Goal: Use online tool/utility: Utilize a website feature to perform a specific function

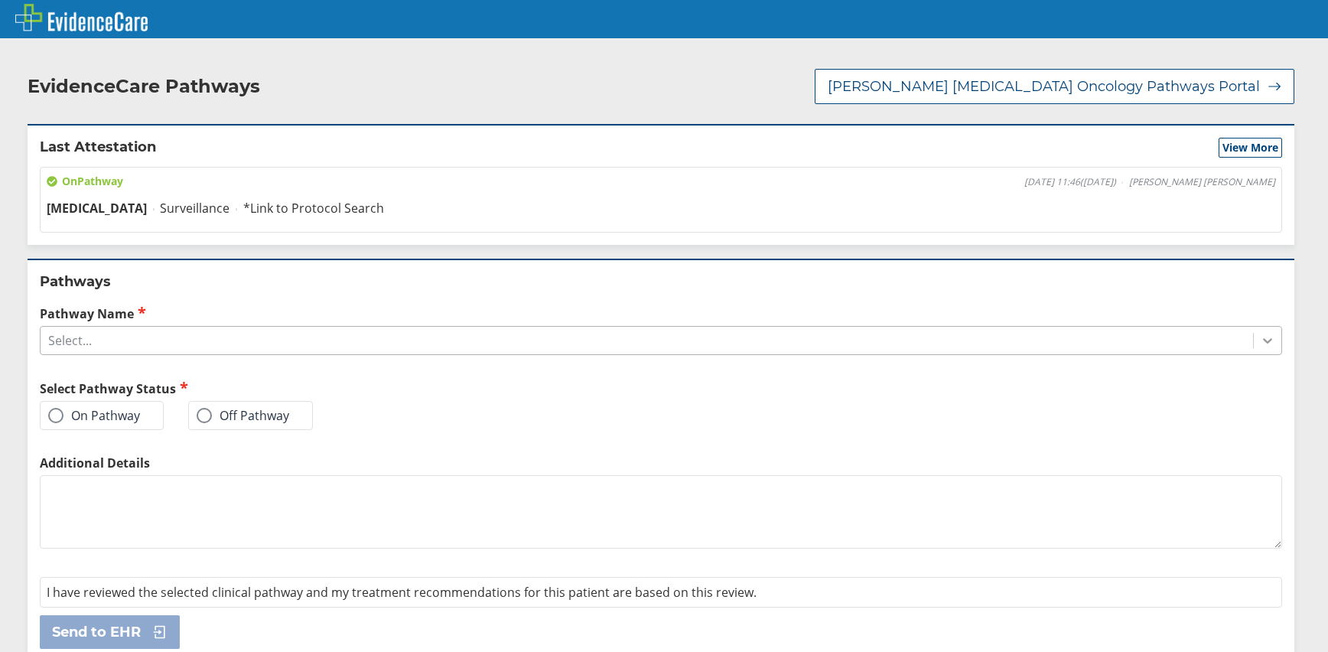
click at [1260, 335] on icon at bounding box center [1267, 340] width 15 height 15
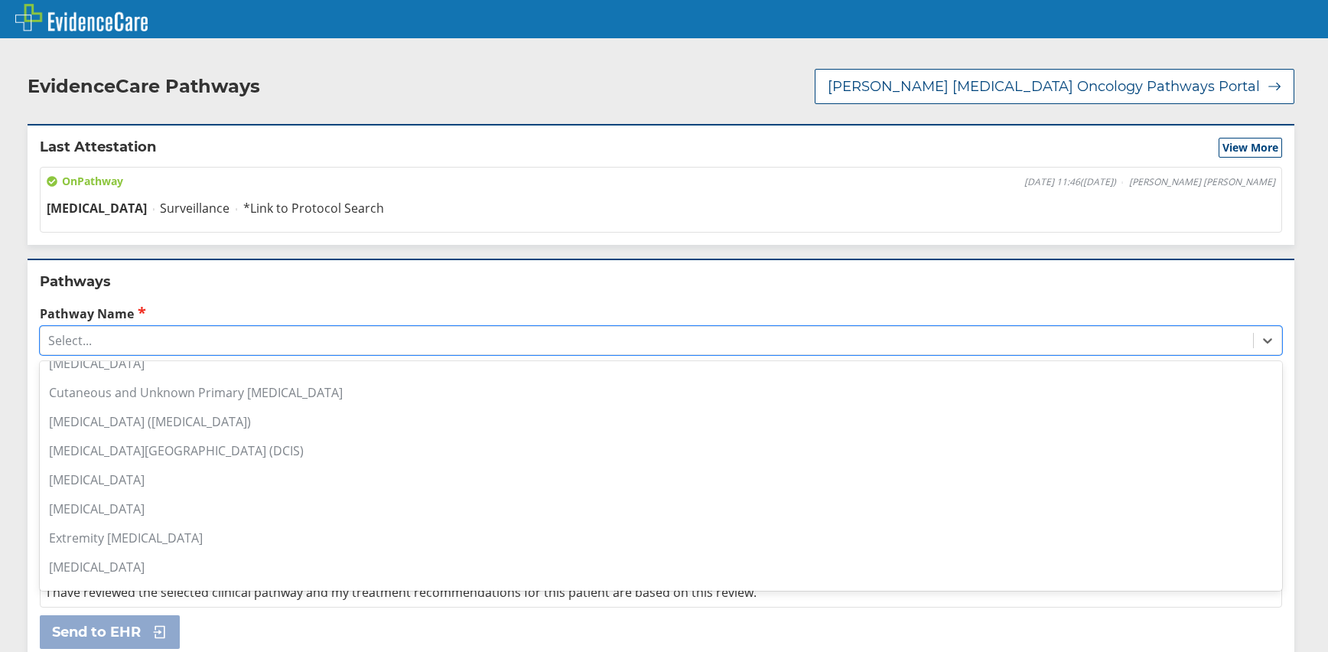
scroll to position [229, 0]
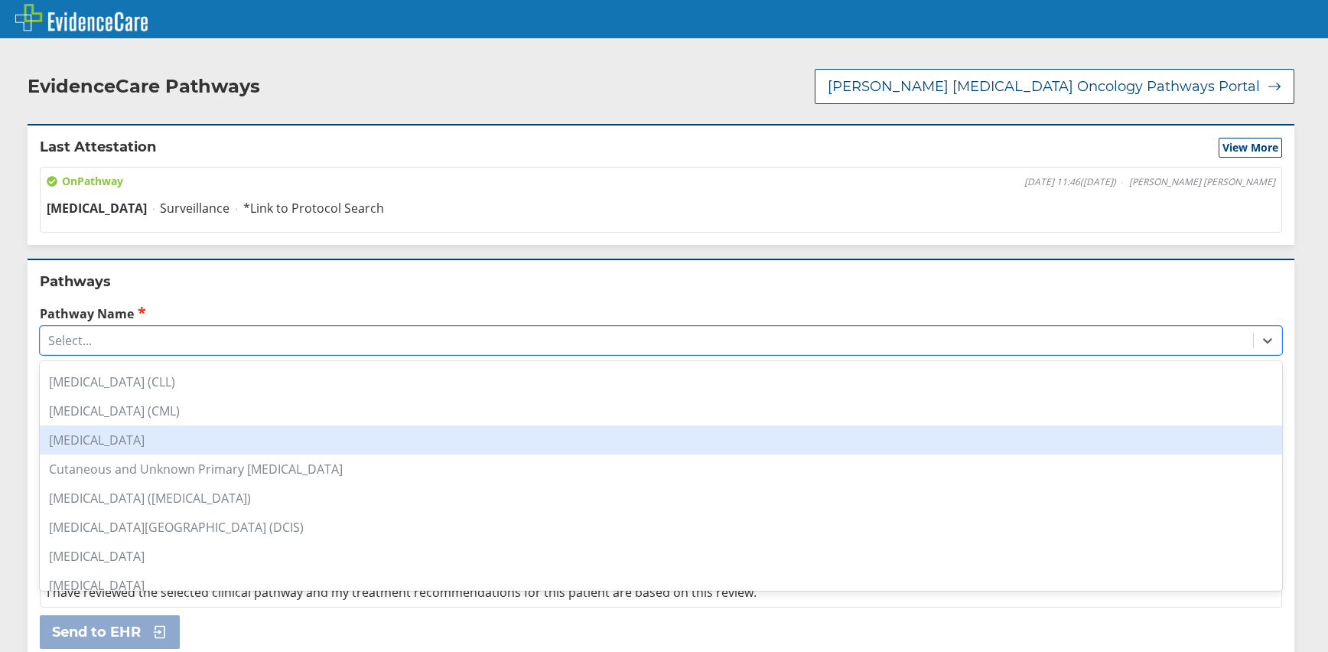
click at [165, 445] on div "[MEDICAL_DATA]" at bounding box center [661, 439] width 1242 height 29
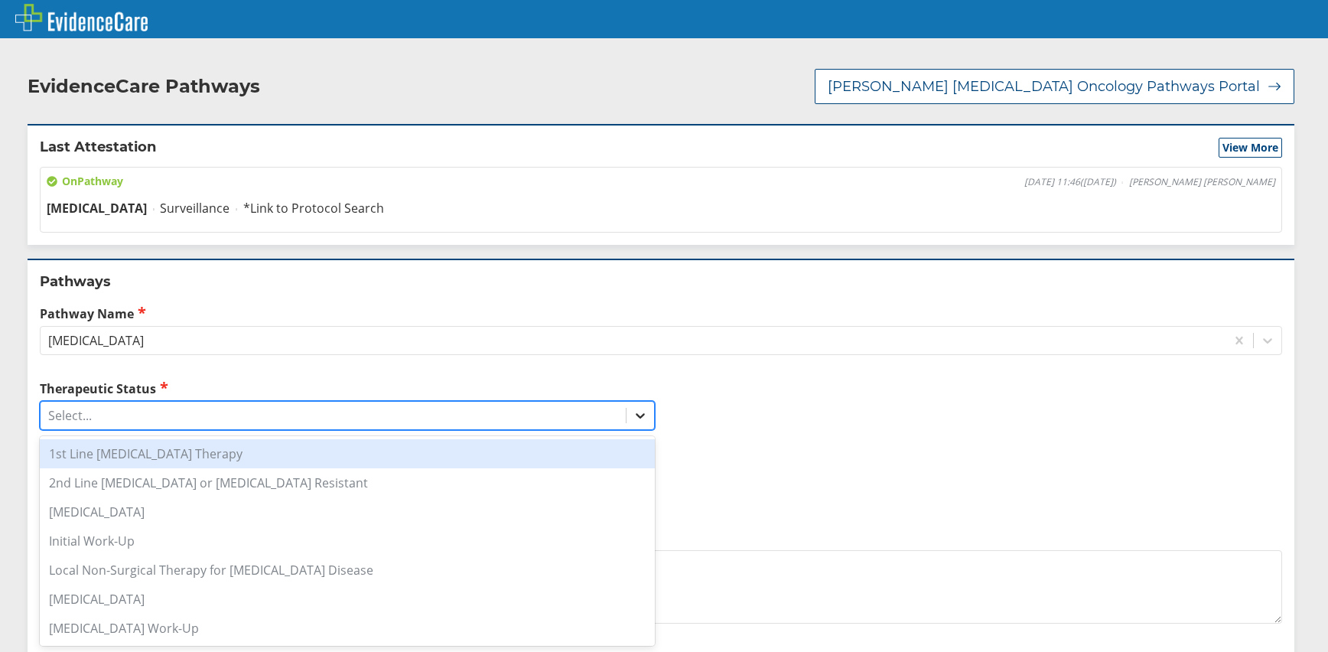
click at [636, 414] on icon at bounding box center [639, 415] width 15 height 15
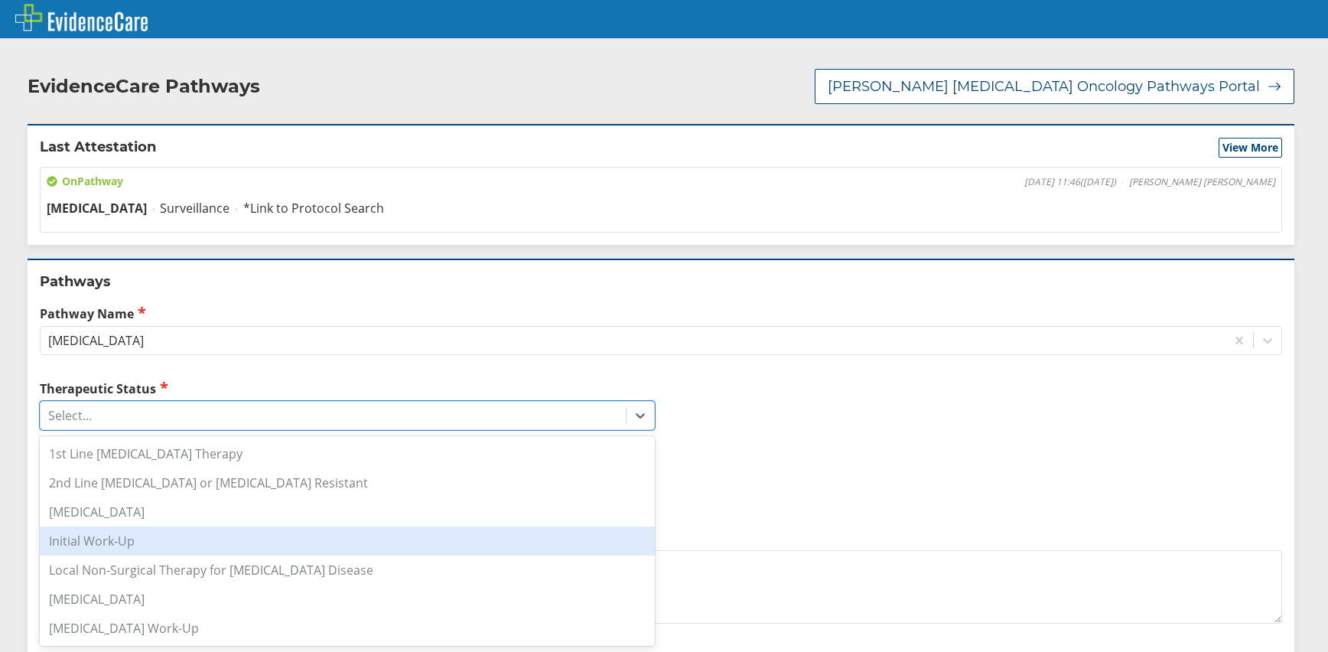
scroll to position [174, 0]
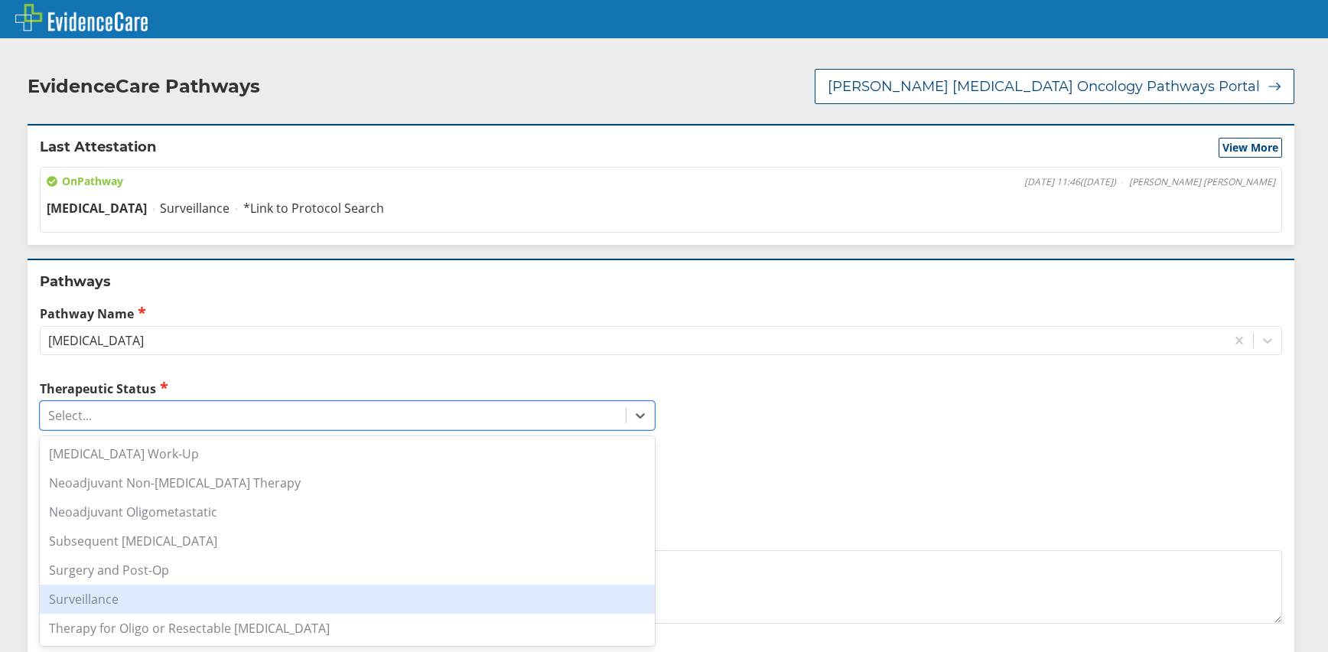
click at [128, 599] on div "Surveillance" at bounding box center [347, 598] width 615 height 29
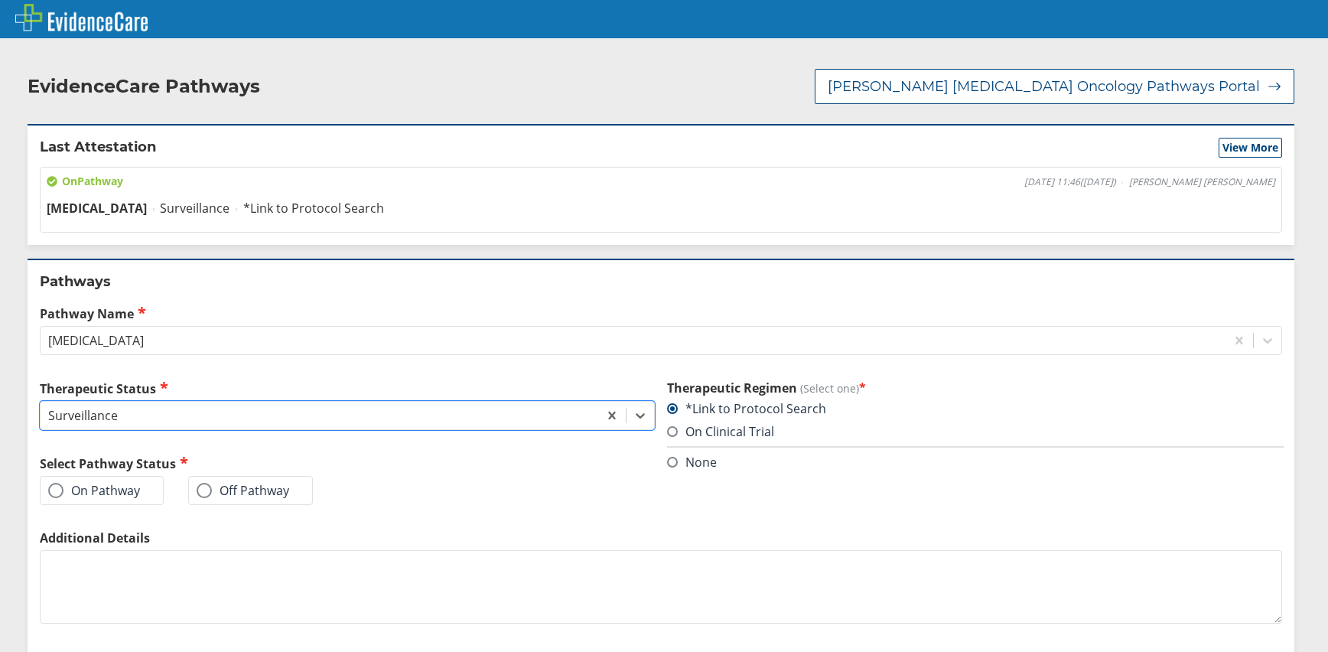
click at [63, 489] on span at bounding box center [55, 490] width 15 height 15
click at [0, 0] on input "On Pathway" at bounding box center [0, 0] width 0 height 0
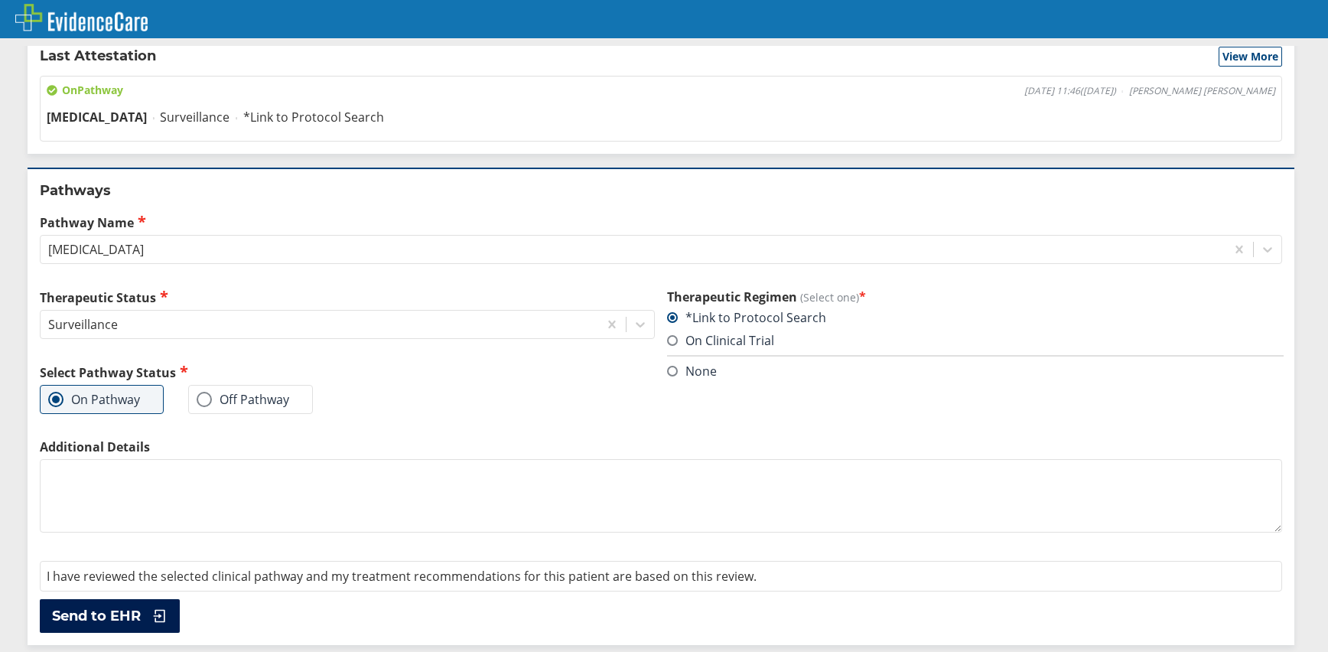
click at [106, 613] on span "Send to EHR" at bounding box center [96, 615] width 89 height 18
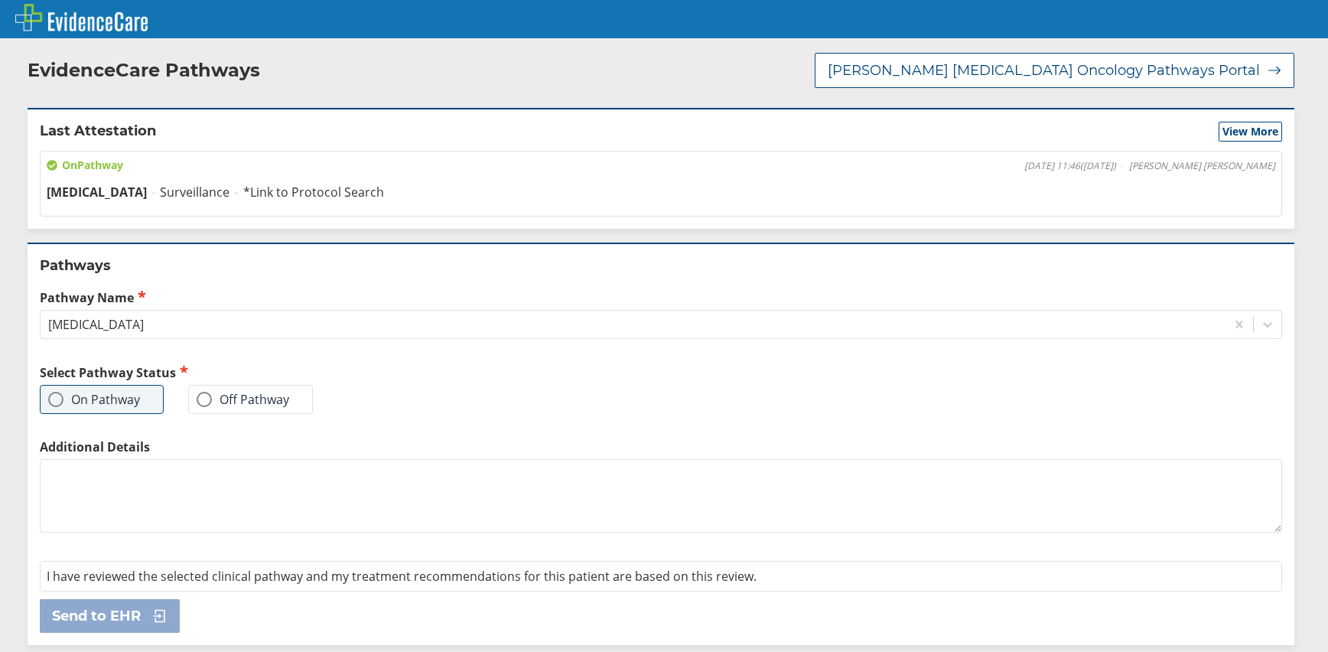
scroll to position [0, 0]
